Goal: Transaction & Acquisition: Purchase product/service

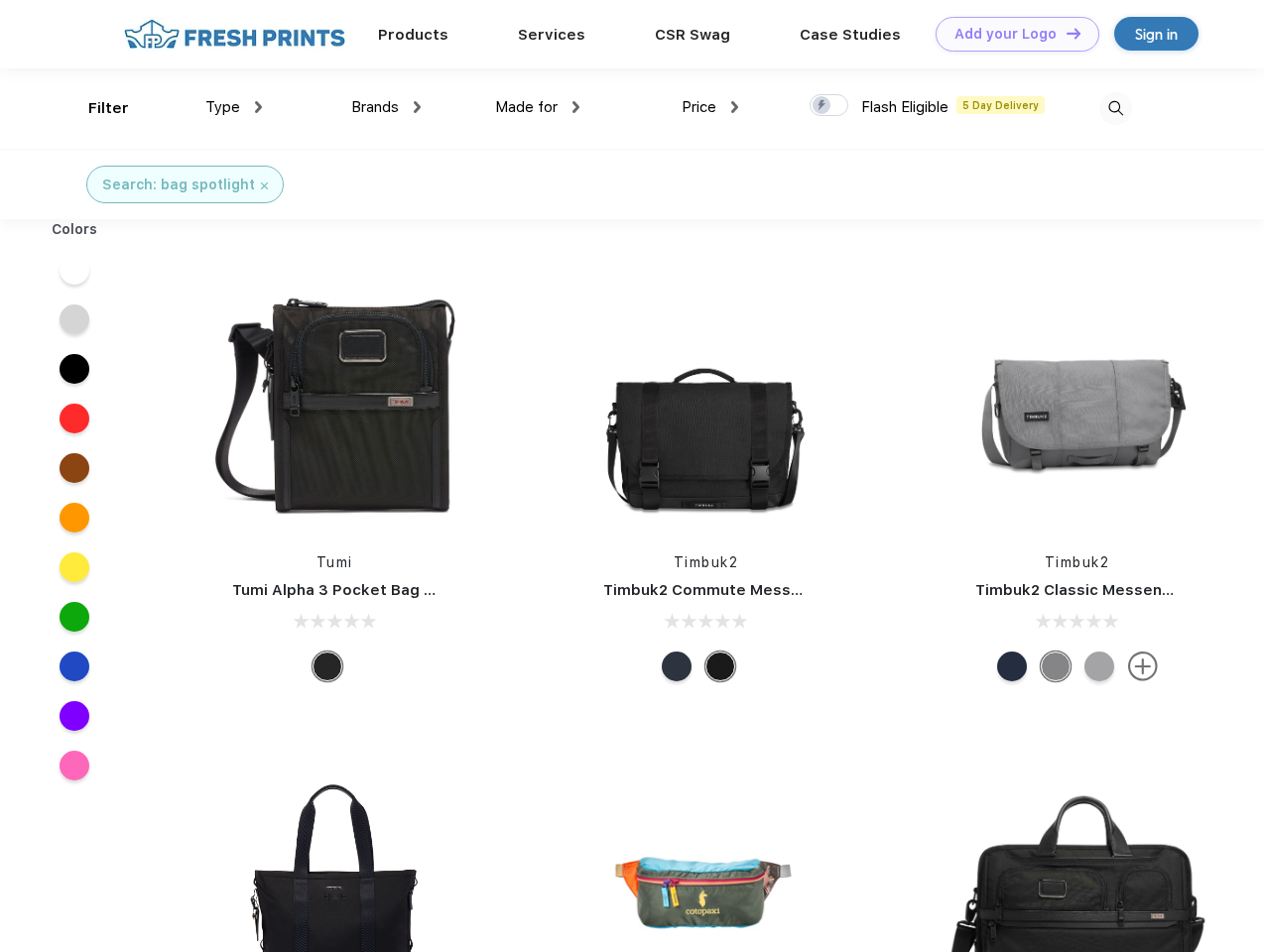
scroll to position [1, 0]
click at [1010, 34] on link "Add your Logo Design Tool" at bounding box center [1017, 34] width 163 height 35
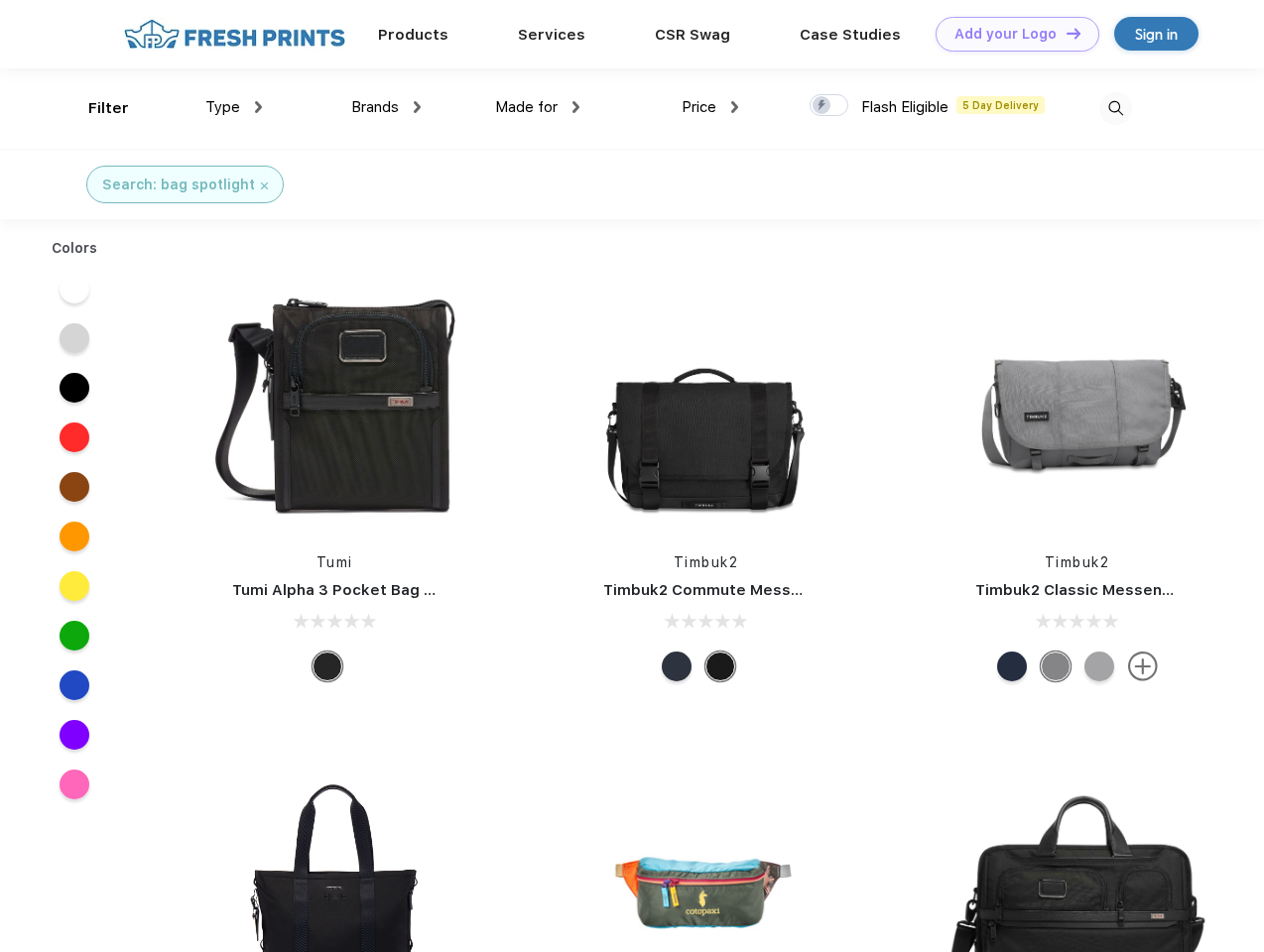
click at [0, 0] on div "Design Tool" at bounding box center [0, 0] width 0 height 0
click at [1065, 33] on link "Add your Logo Design Tool" at bounding box center [1017, 34] width 163 height 35
click at [96, 108] on div "Filter" at bounding box center [109, 109] width 41 height 23
click at [234, 107] on span "Type" at bounding box center [222, 108] width 35 height 18
click at [386, 107] on span "Brands" at bounding box center [375, 108] width 48 height 18
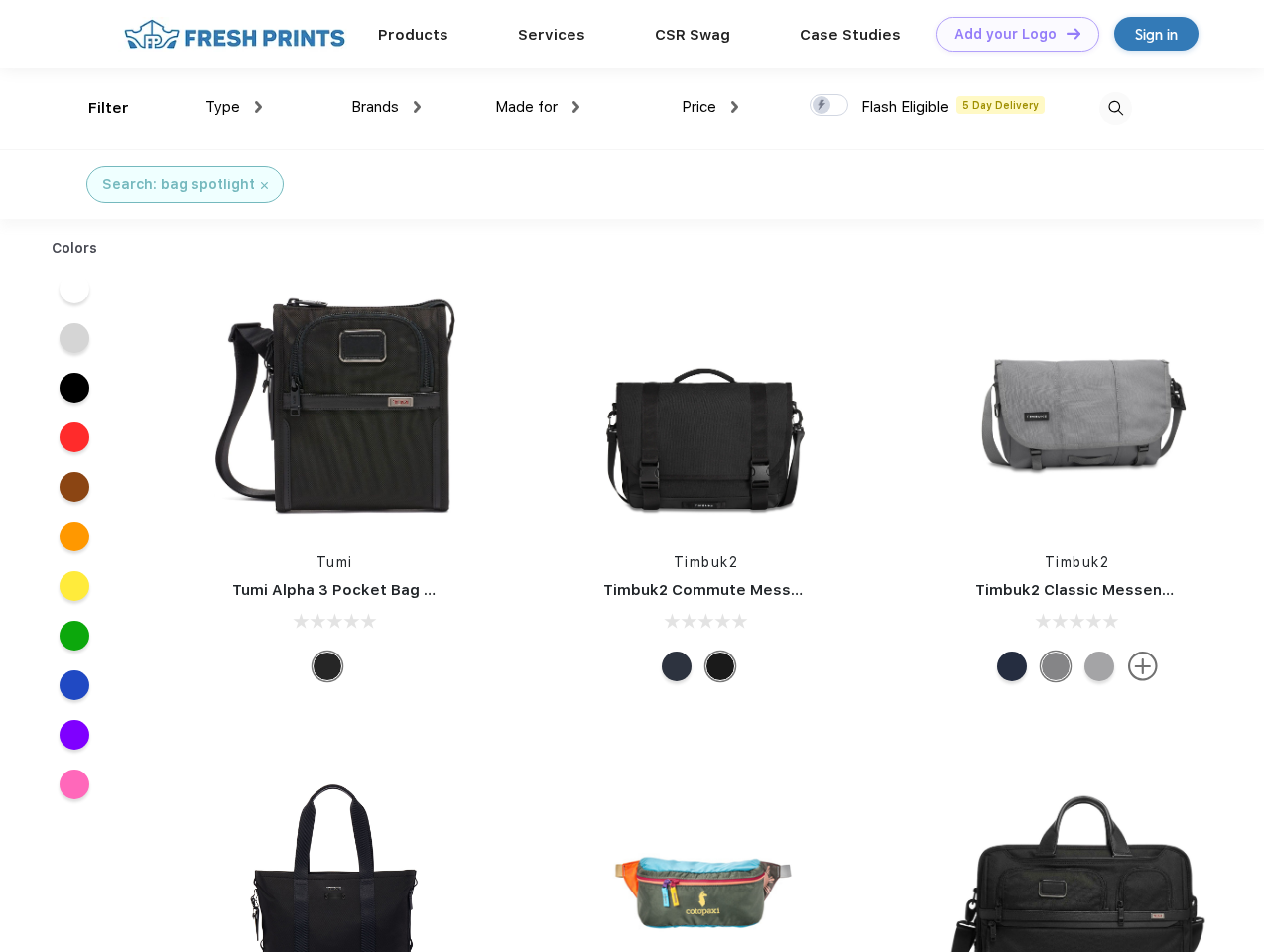
click at [537, 107] on span "Made for" at bounding box center [526, 108] width 63 height 18
click at [710, 107] on span "Price" at bounding box center [699, 108] width 35 height 18
click at [829, 106] on div at bounding box center [828, 106] width 39 height 22
click at [822, 106] on input "checkbox" at bounding box center [815, 100] width 13 height 13
click at [1114, 108] on img at bounding box center [1115, 109] width 33 height 33
